Goal: Task Accomplishment & Management: Use online tool/utility

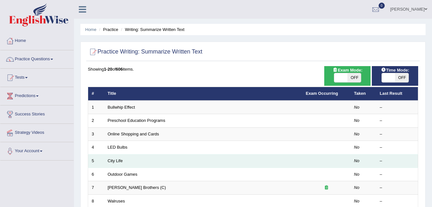
click at [182, 162] on td "City Life" at bounding box center [203, 161] width 198 height 14
click at [110, 158] on link "City Life" at bounding box center [115, 160] width 15 height 5
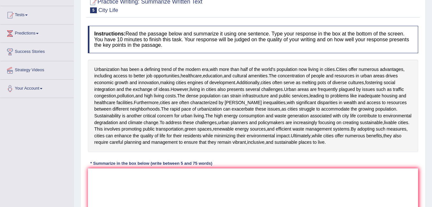
scroll to position [101, 0]
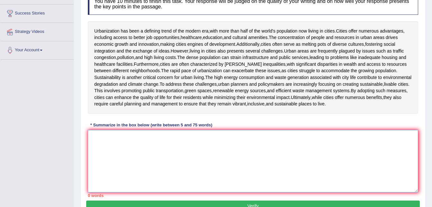
click at [152, 146] on textarea at bounding box center [253, 161] width 330 height 62
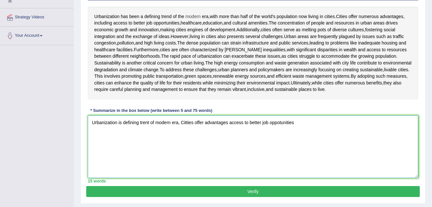
scroll to position [129, 0]
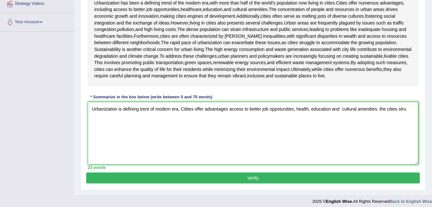
click at [378, 110] on textarea "Urbanization is defining trent of modern era, Citties offer advantages access t…" at bounding box center [253, 133] width 330 height 62
type textarea "Urbanization is defining trent of modern era, Citties offer advantages access t…"
click at [181, 45] on span "pace" at bounding box center [186, 42] width 10 height 7
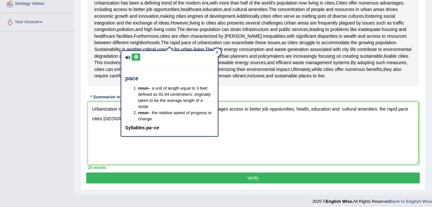
click at [218, 50] on div at bounding box center [217, 52] width 8 height 8
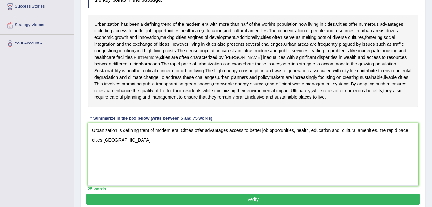
scroll to position [97, 0]
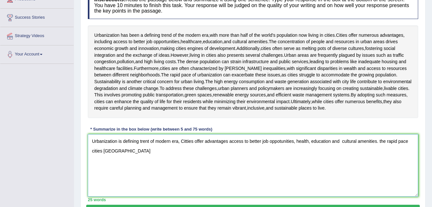
drag, startPoint x: 122, startPoint y: 152, endPoint x: 118, endPoint y: 113, distance: 39.1
click at [122, 152] on textarea "Urbanization is defining trent of modern era, Citties offer advantages access t…" at bounding box center [253, 165] width 330 height 62
